Goal: Information Seeking & Learning: Learn about a topic

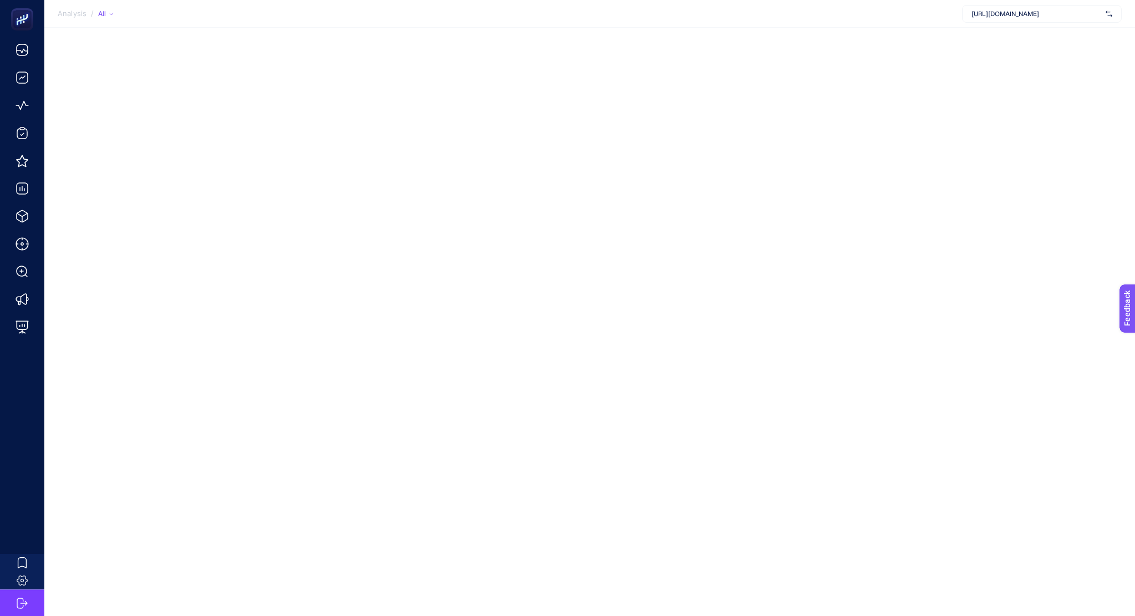
click at [976, 11] on span "https://www.lovelf.com.tr/" at bounding box center [1037, 13] width 130 height 9
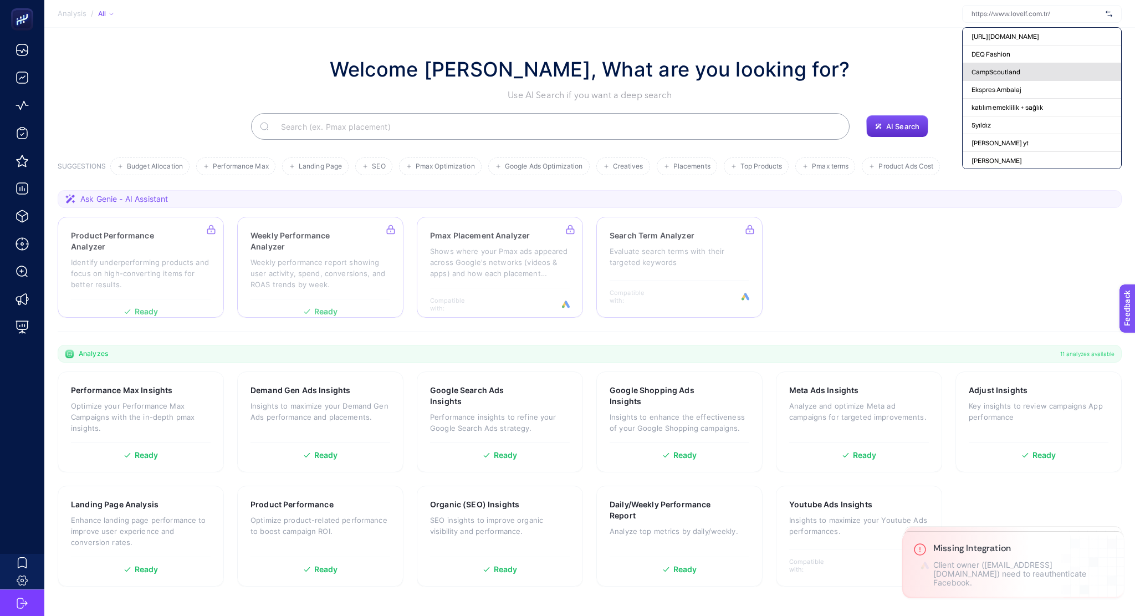
click at [1019, 73] on span "CampScoutland" at bounding box center [996, 72] width 49 height 9
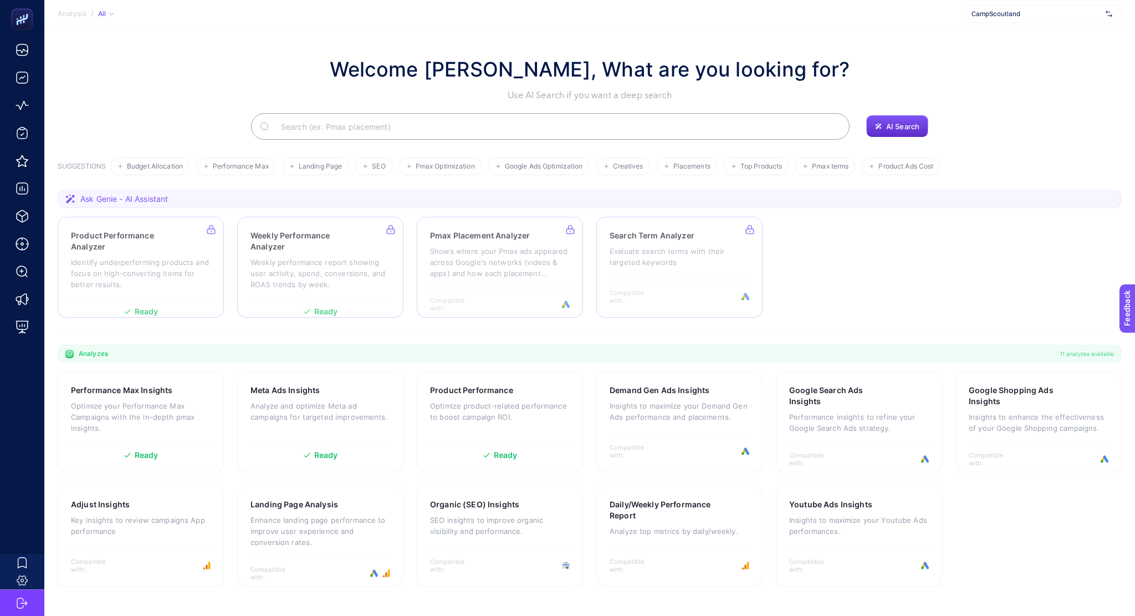
click at [421, 128] on input "Search" at bounding box center [556, 126] width 569 height 31
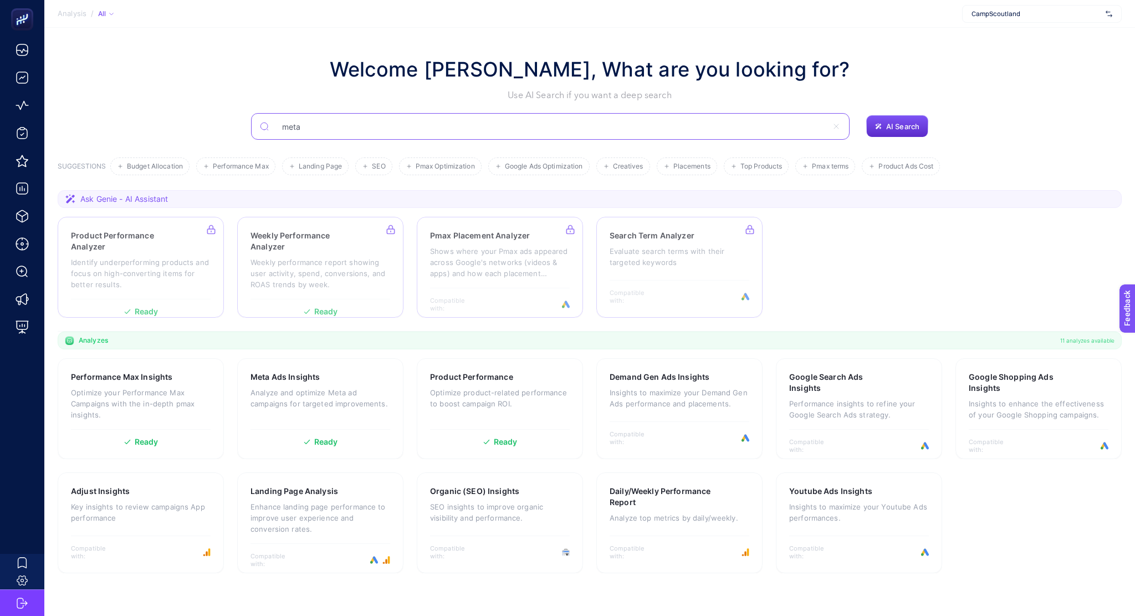
type input "meta"
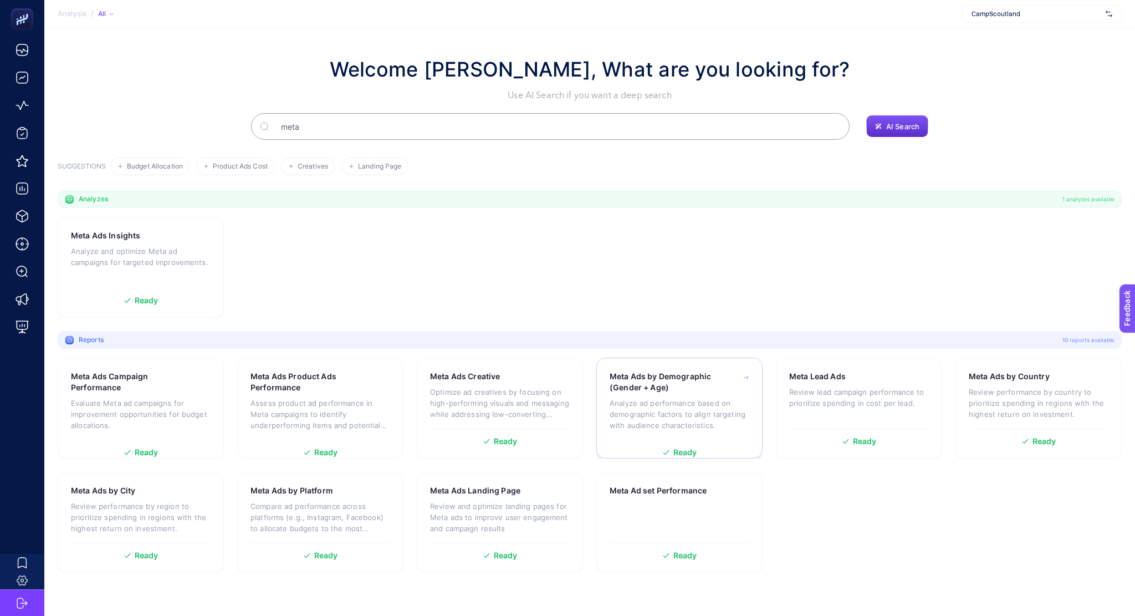
click at [650, 416] on p "Analyze ad performance based on demographic factors to align targeting with aud…" at bounding box center [680, 413] width 140 height 33
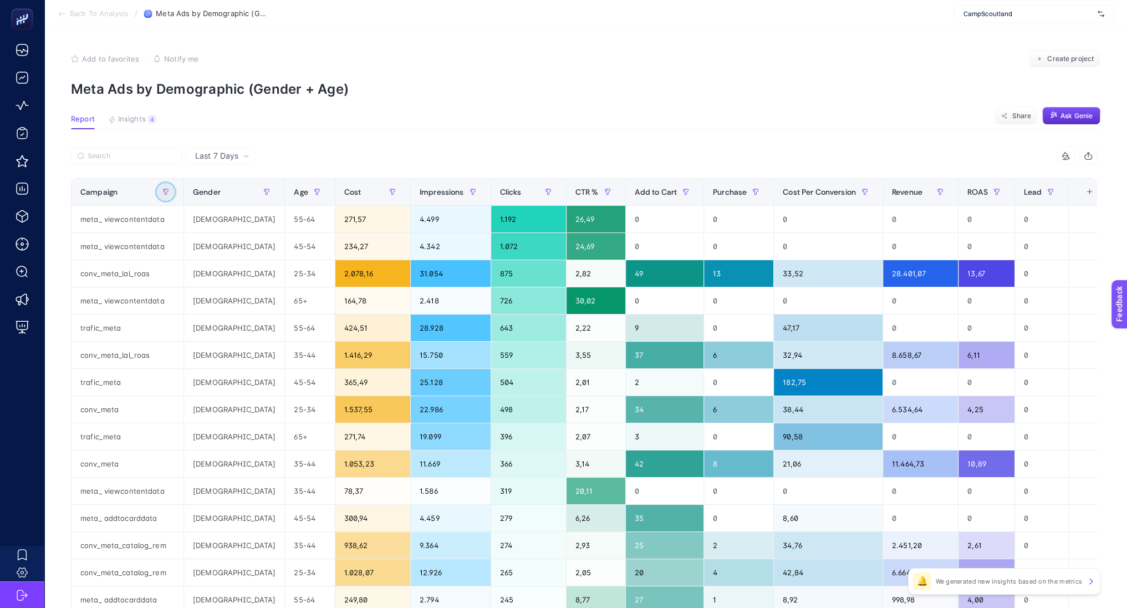
click at [162, 189] on button "button" at bounding box center [166, 192] width 18 height 18
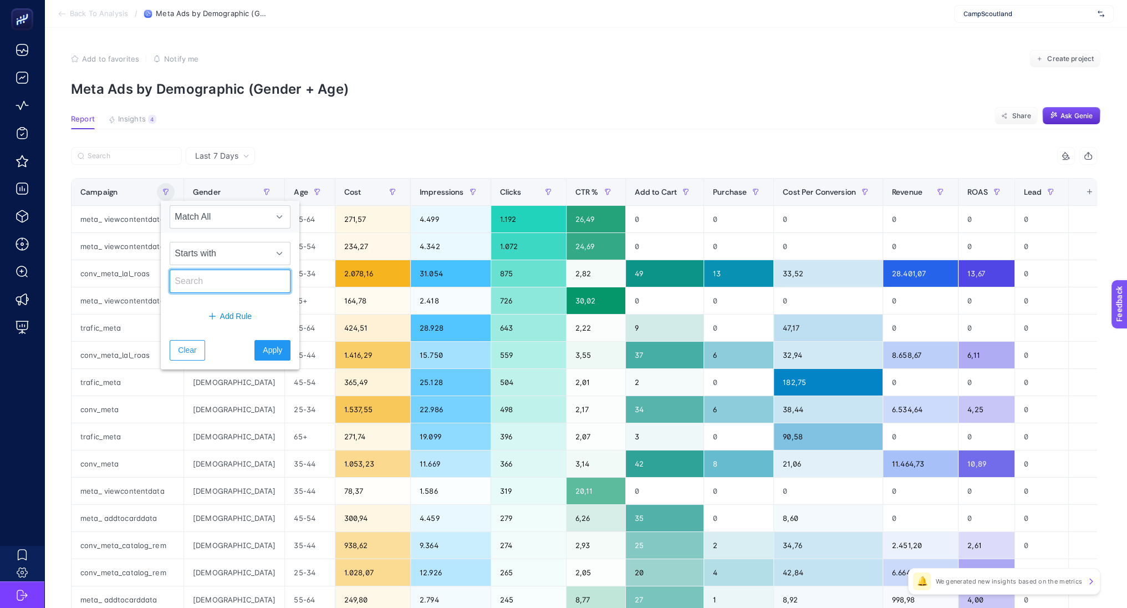
click at [227, 277] on input "text" at bounding box center [230, 280] width 121 height 23
type input "conv"
click at [265, 346] on span "Apply" at bounding box center [272, 350] width 19 height 12
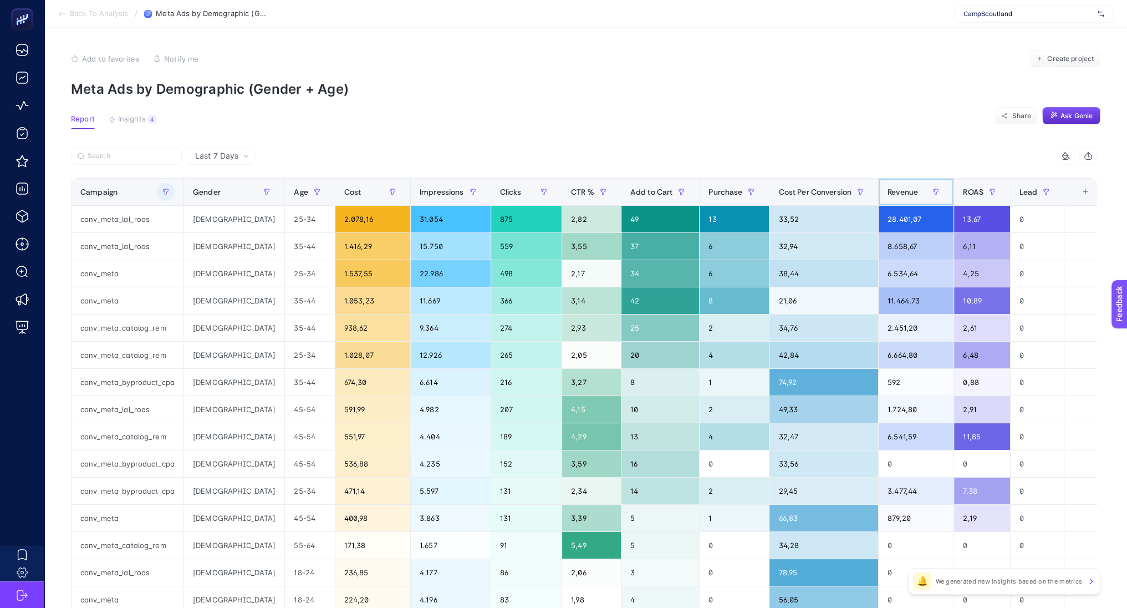
click at [901, 195] on span "Revenue" at bounding box center [903, 191] width 30 height 9
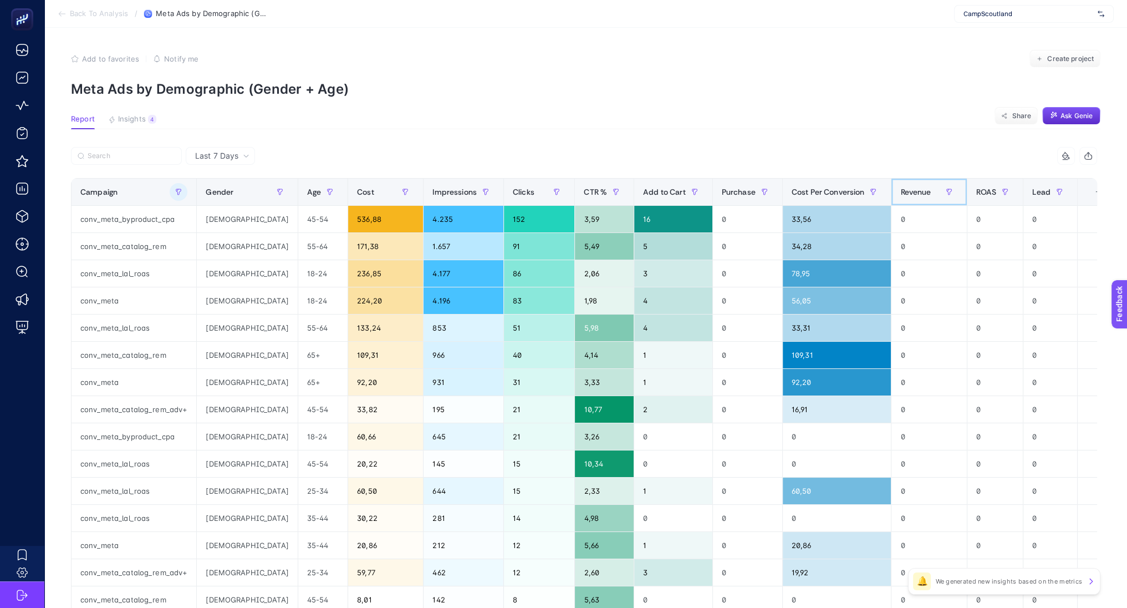
click at [901, 195] on span "Revenue" at bounding box center [915, 191] width 30 height 9
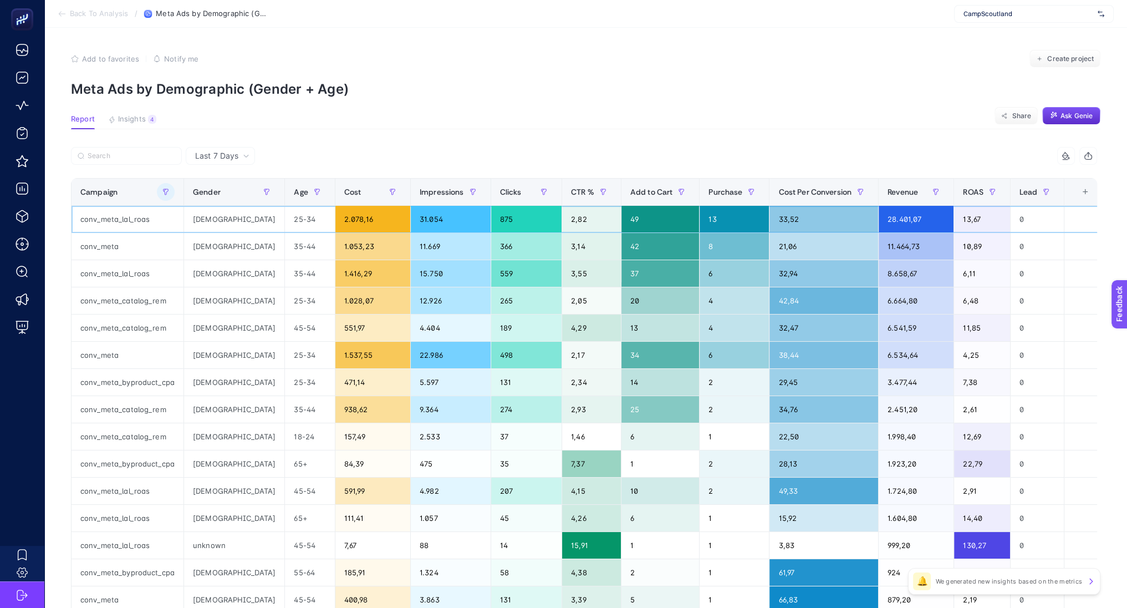
click at [132, 222] on div "conv_meta_lal_roas" at bounding box center [128, 219] width 112 height 27
click at [285, 222] on div "25-34" at bounding box center [309, 219] width 49 height 27
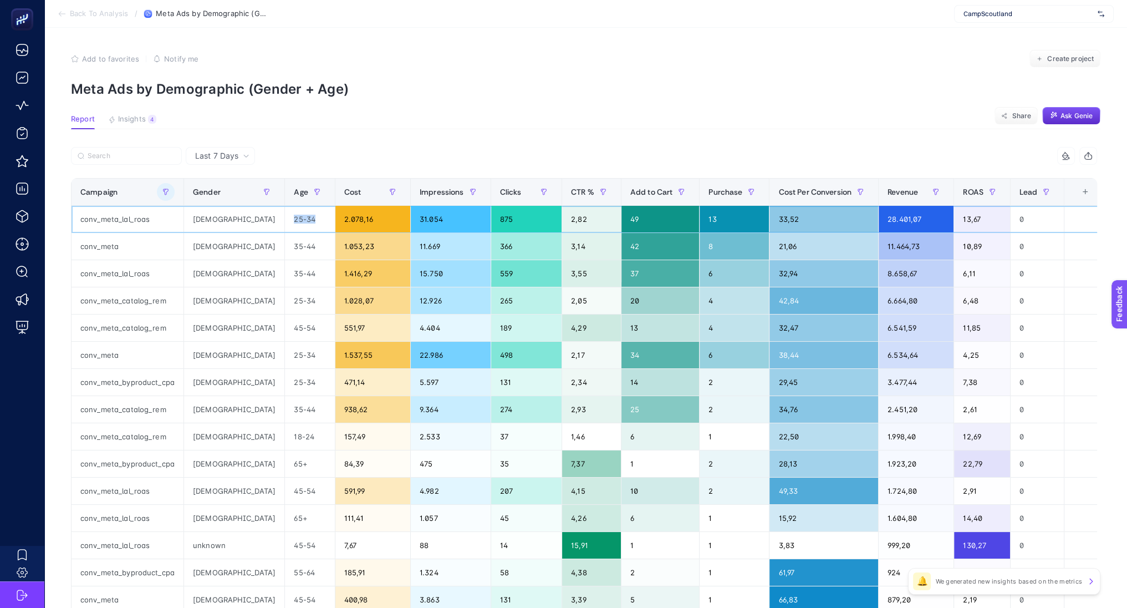
click at [285, 222] on div "25-34" at bounding box center [309, 219] width 49 height 27
click at [229, 152] on span "Last 7 Days" at bounding box center [216, 155] width 43 height 11
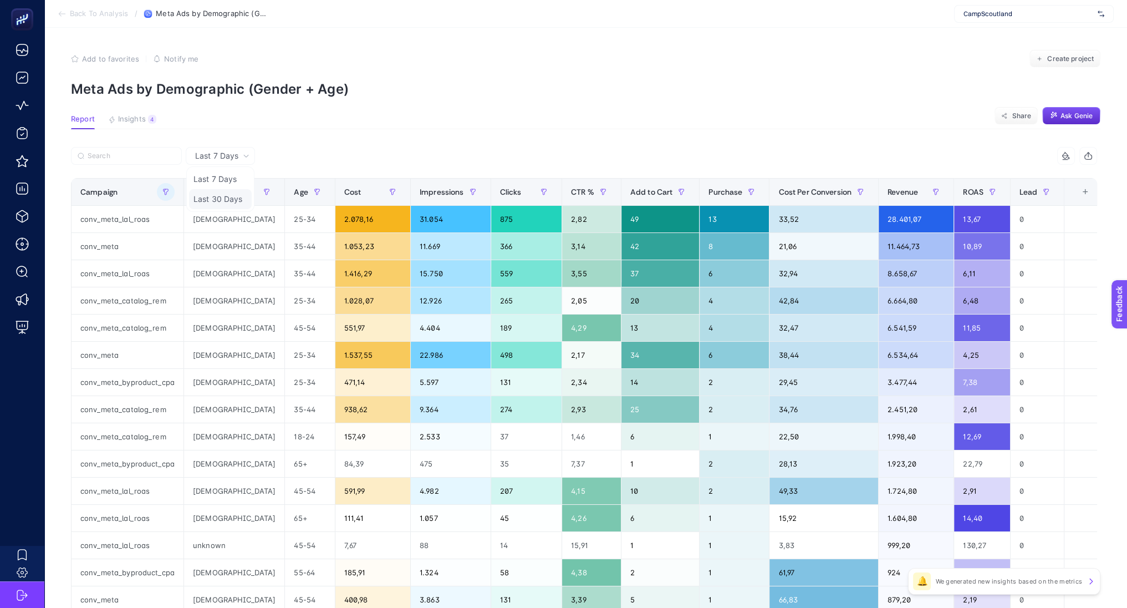
click at [230, 195] on li "Last 30 Days" at bounding box center [220, 199] width 63 height 20
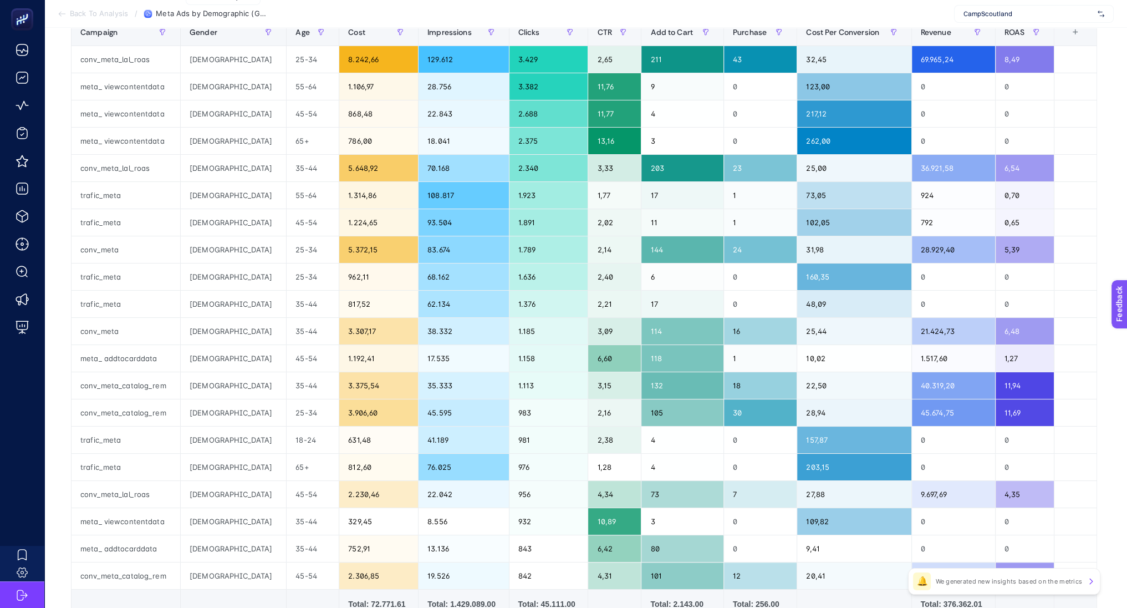
scroll to position [161, 0]
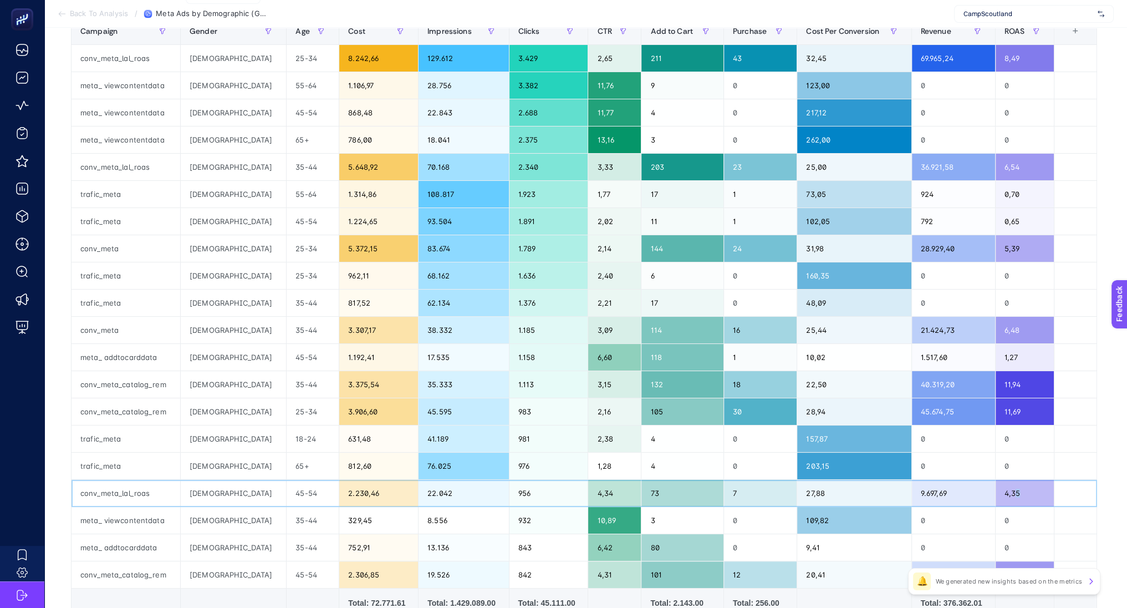
drag, startPoint x: 1025, startPoint y: 492, endPoint x: 1013, endPoint y: 491, distance: 12.2
click at [1013, 491] on div "4,35" at bounding box center [1025, 493] width 59 height 27
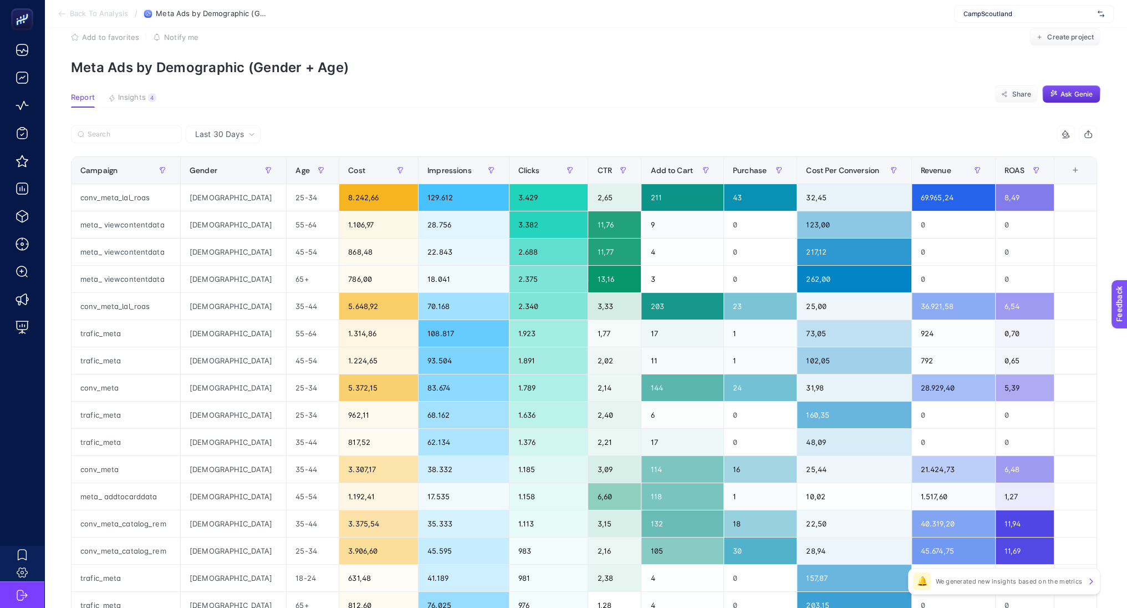
scroll to position [20, 0]
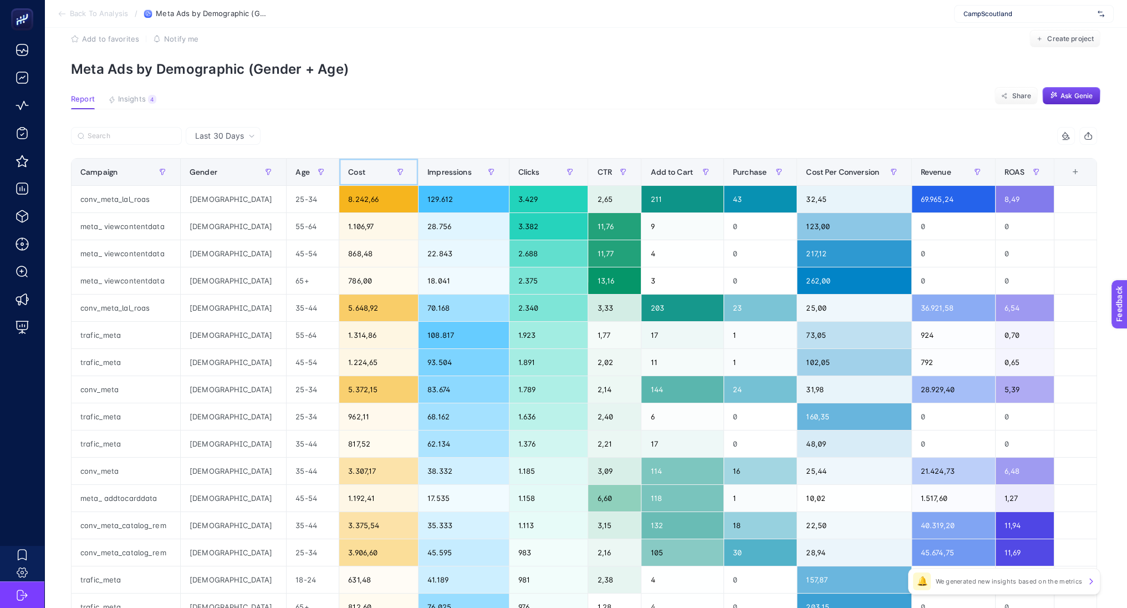
click at [354, 165] on div "Cost" at bounding box center [378, 172] width 61 height 18
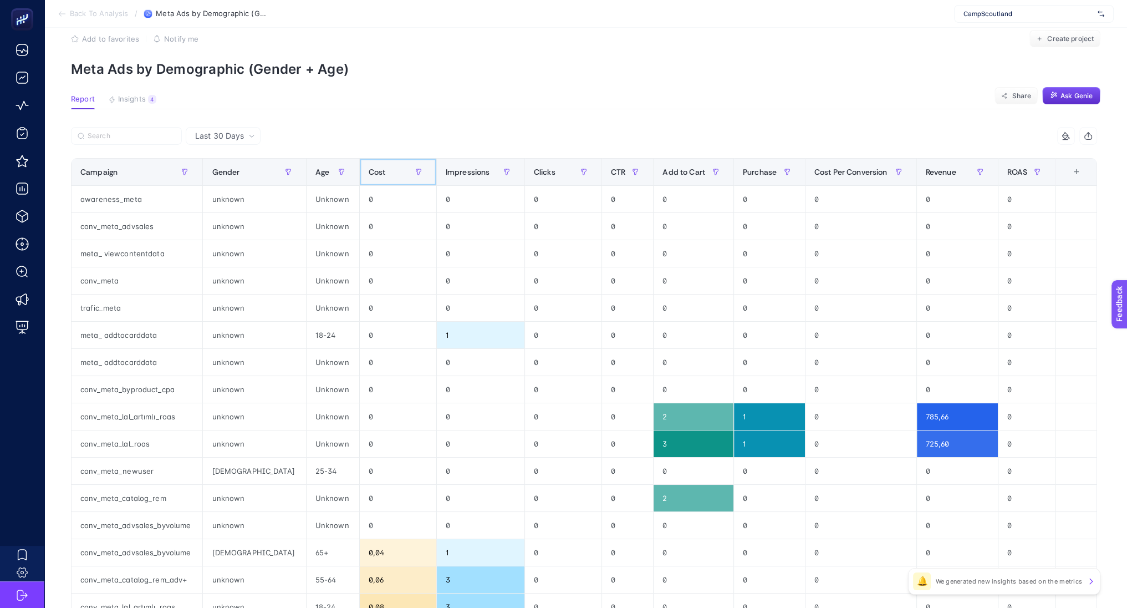
click at [369, 165] on div "Cost" at bounding box center [398, 172] width 59 height 18
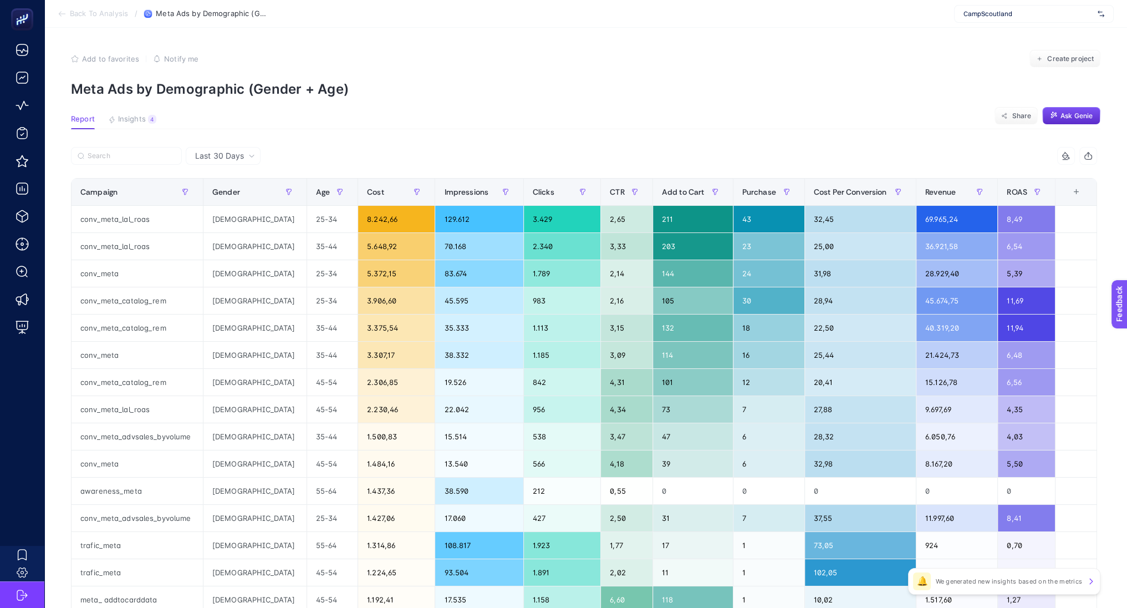
scroll to position [0, 0]
click at [105, 14] on span "Back To Analysis" at bounding box center [99, 13] width 58 height 9
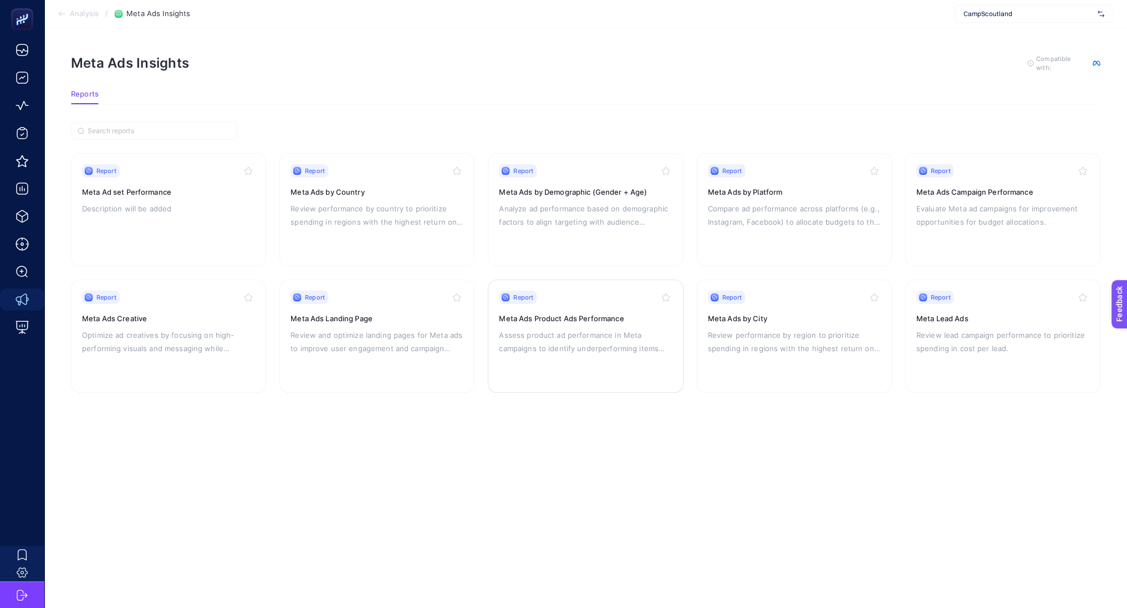
scroll to position [8, 0]
click at [620, 328] on p "Assess product ad performance in Meta campaigns to identify underperforming ite…" at bounding box center [585, 341] width 173 height 27
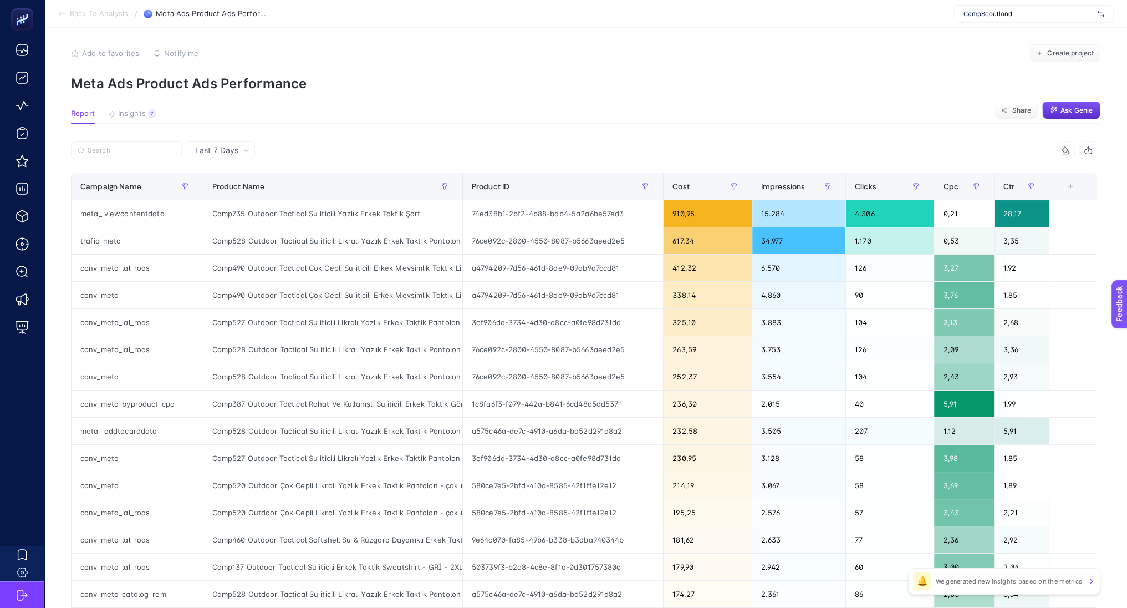
scroll to position [6, 0]
drag, startPoint x: 467, startPoint y: 181, endPoint x: 585, endPoint y: 189, distance: 118.9
click at [585, 189] on div "5 items selected Campaign Name Product Name Product ID Cost Impressions Clicks …" at bounding box center [584, 470] width 1026 height 659
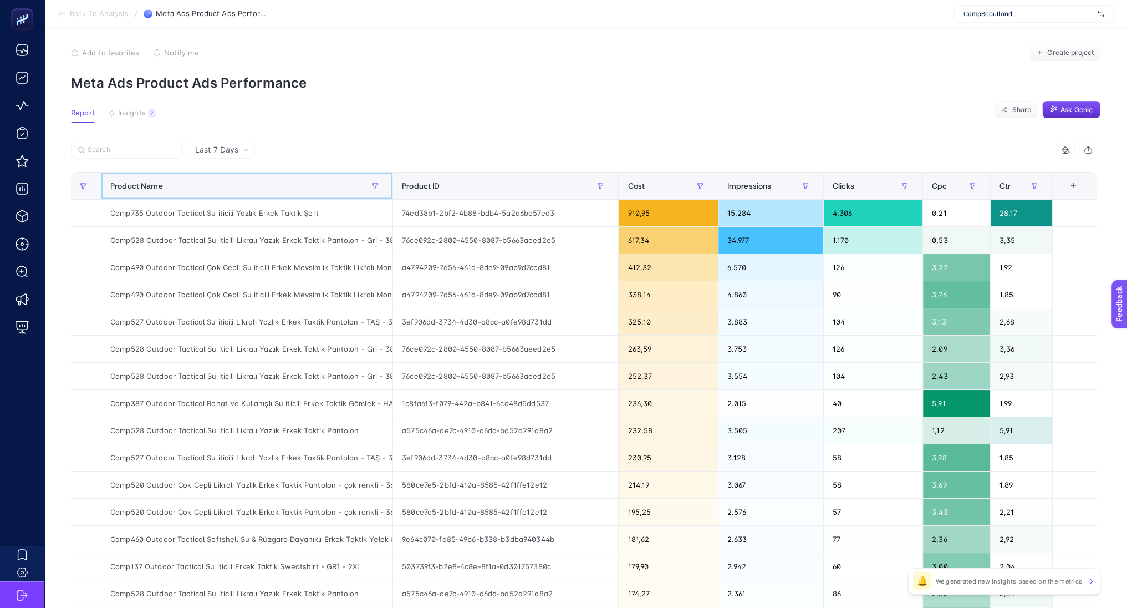
scroll to position [0, 0]
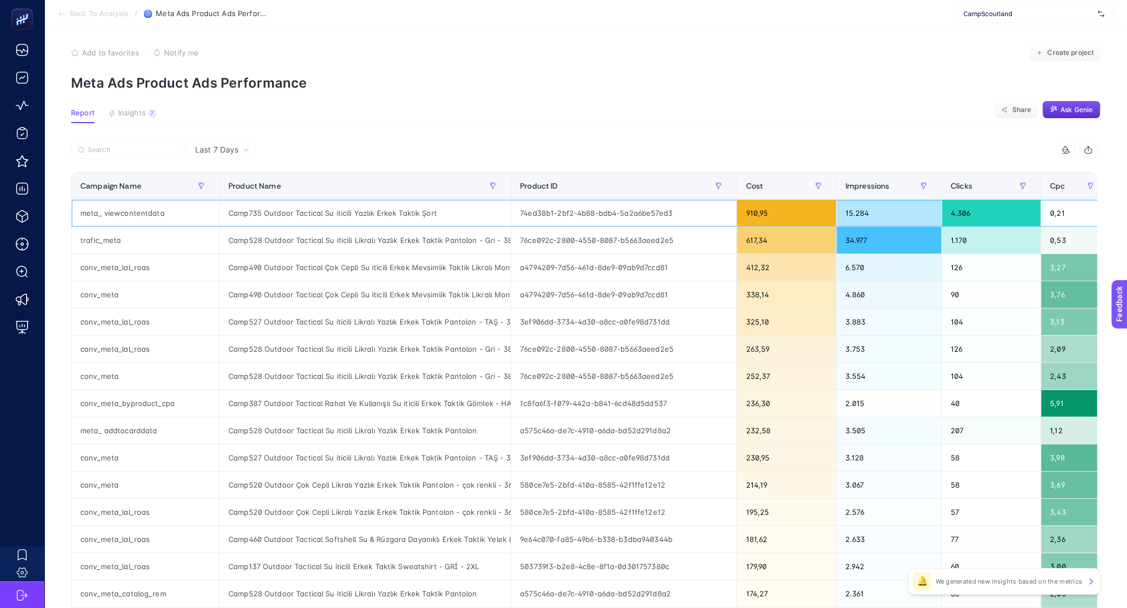
click at [322, 210] on div "Camp735 Outdoor Tactical Su iticili Yazlık Erkek Taktik Şort" at bounding box center [365, 213] width 291 height 27
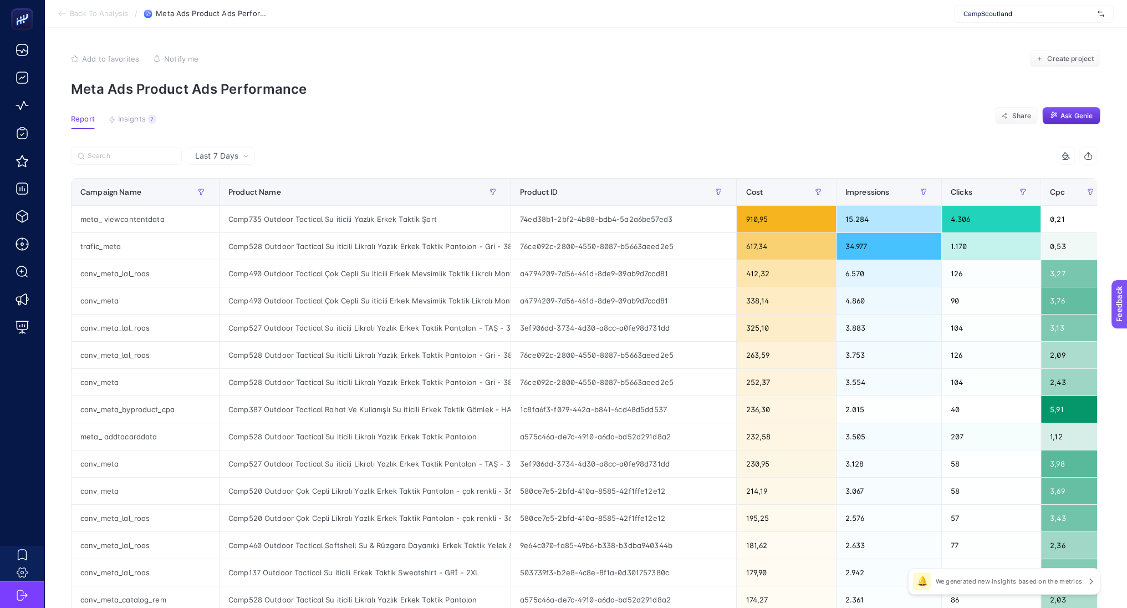
click at [216, 152] on span "Last 7 Days" at bounding box center [216, 155] width 43 height 11
click at [233, 179] on li "Last 7 Days" at bounding box center [220, 179] width 63 height 20
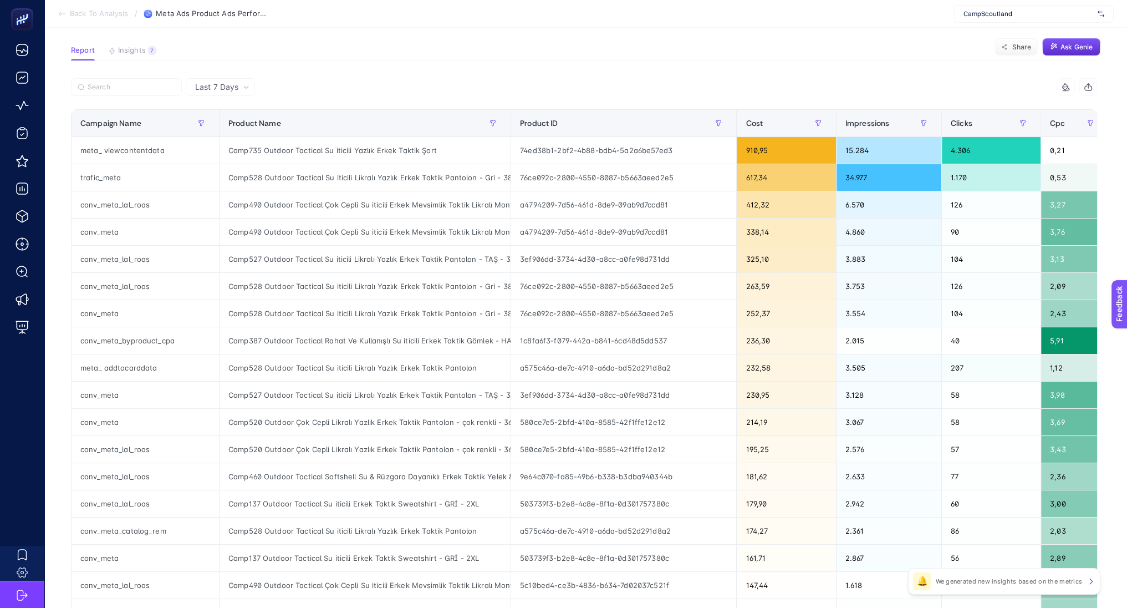
scroll to position [69, 0]
drag, startPoint x: 513, startPoint y: 116, endPoint x: 651, endPoint y: 139, distance: 140.4
click at [651, 139] on div "5 items selected Campaign Name Product Name Product ID Cost Impressions Clicks …" at bounding box center [584, 407] width 1026 height 659
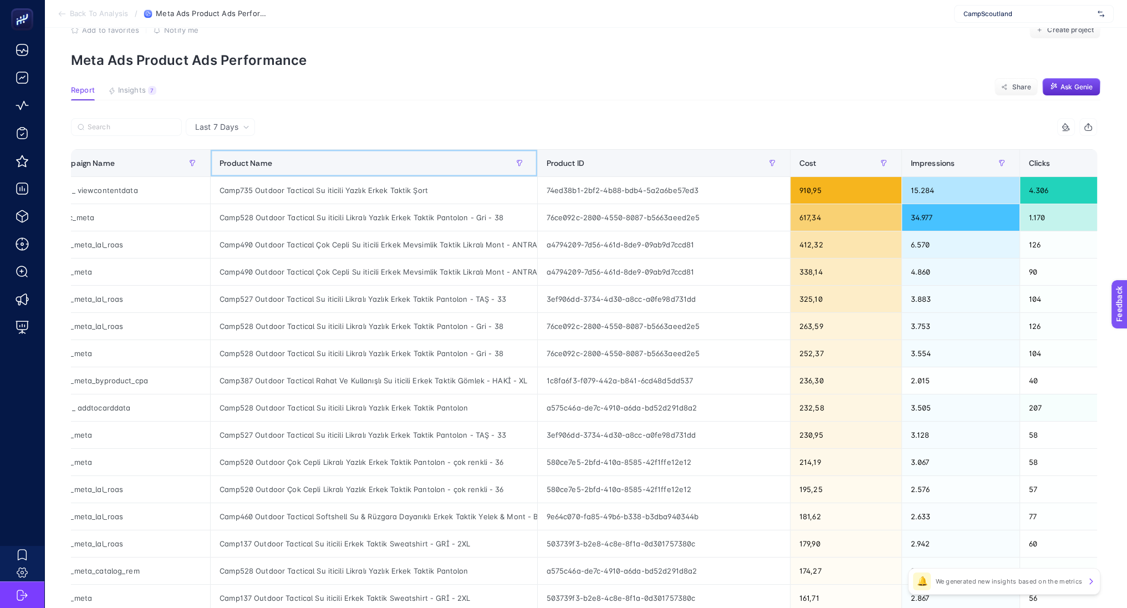
scroll to position [0, 0]
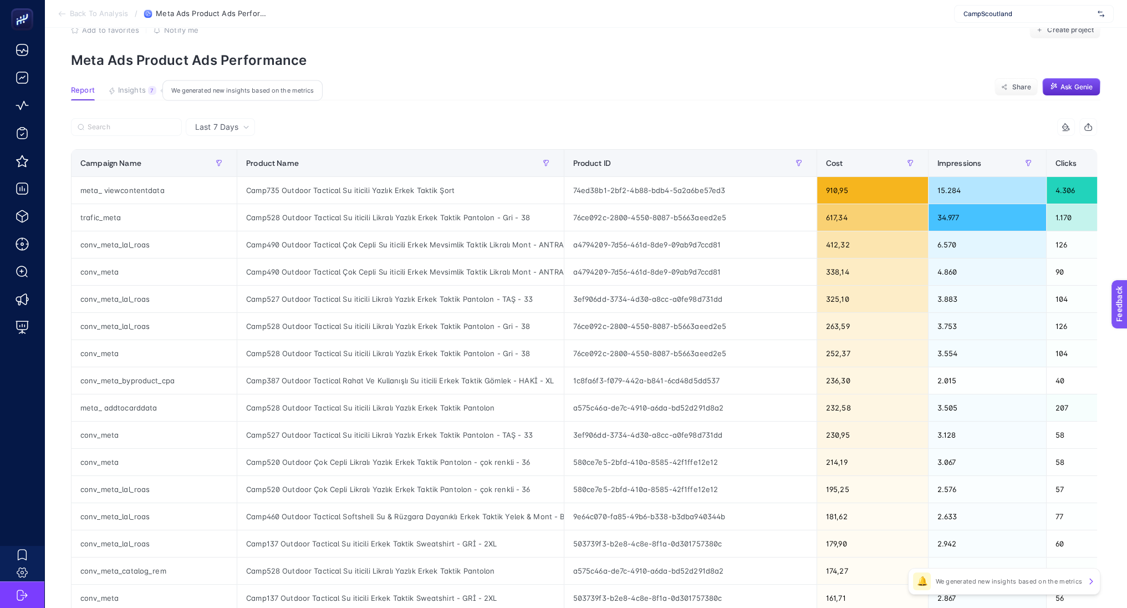
click at [136, 93] on span "Insights" at bounding box center [132, 90] width 28 height 9
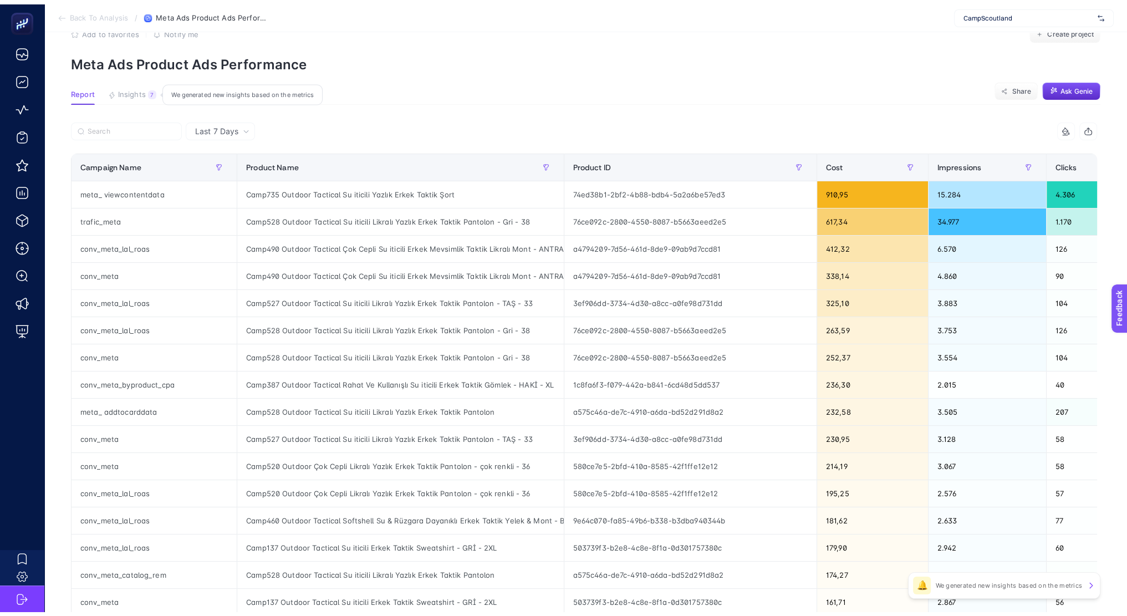
scroll to position [4, 0]
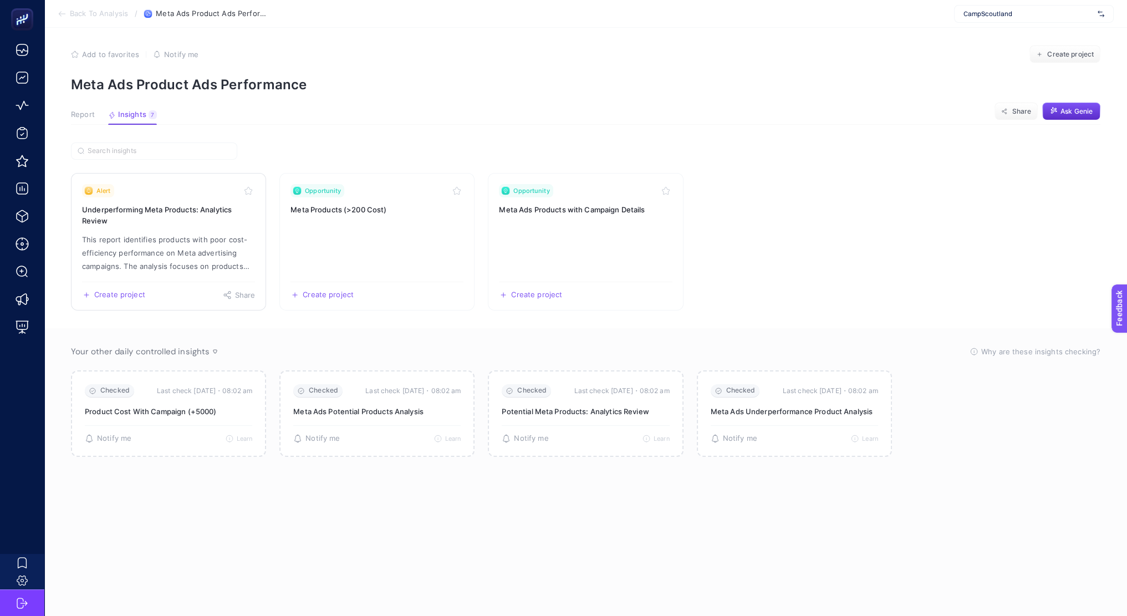
click at [202, 260] on p "This report identifies products with poor cost-efficiency performance on Meta a…" at bounding box center [168, 253] width 173 height 40
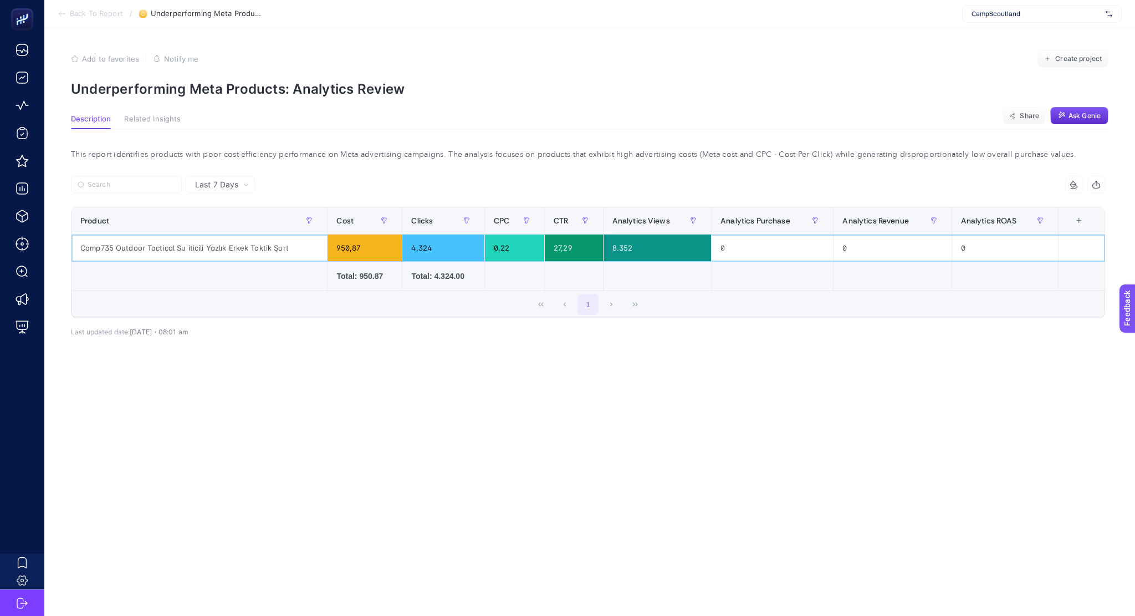
click at [211, 244] on div "Camp735 Outdoor Tactical Su iticili Yazlık Erkek Taktik Şort" at bounding box center [200, 248] width 256 height 27
